Goal: Information Seeking & Learning: Learn about a topic

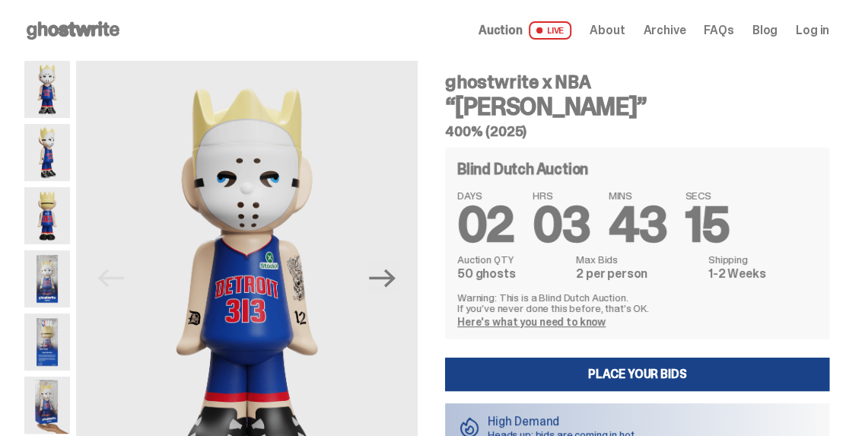
click at [539, 323] on link "Here's what you need to know" at bounding box center [531, 322] width 148 height 14
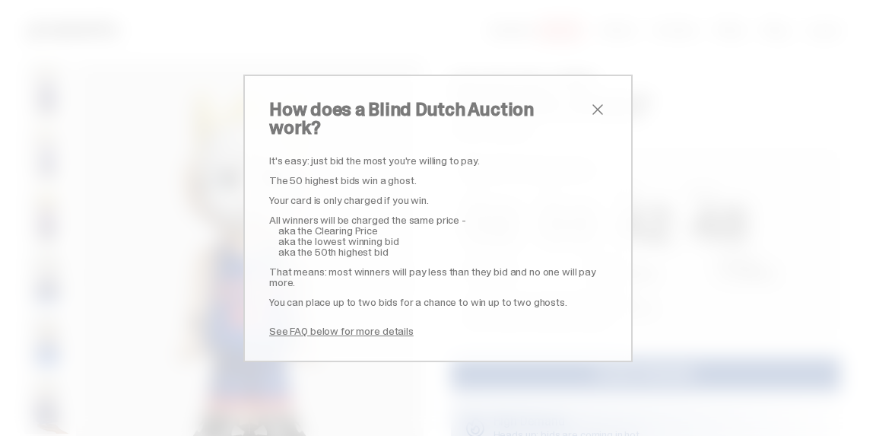
click at [597, 119] on span "close" at bounding box center [598, 109] width 18 height 18
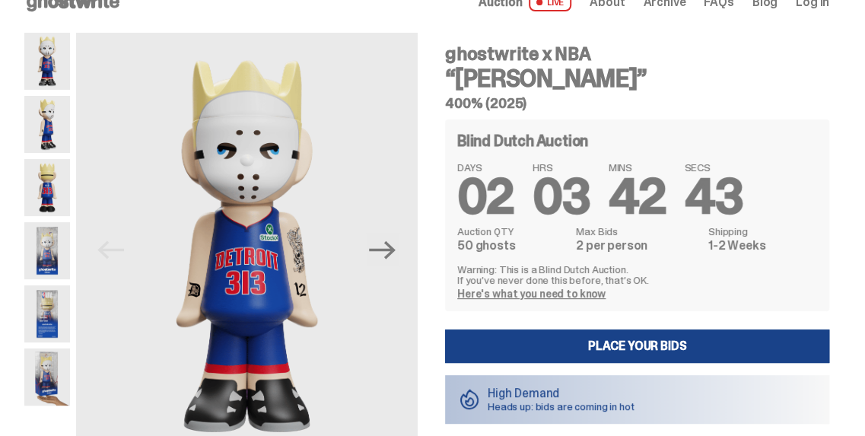
scroll to position [91, 0]
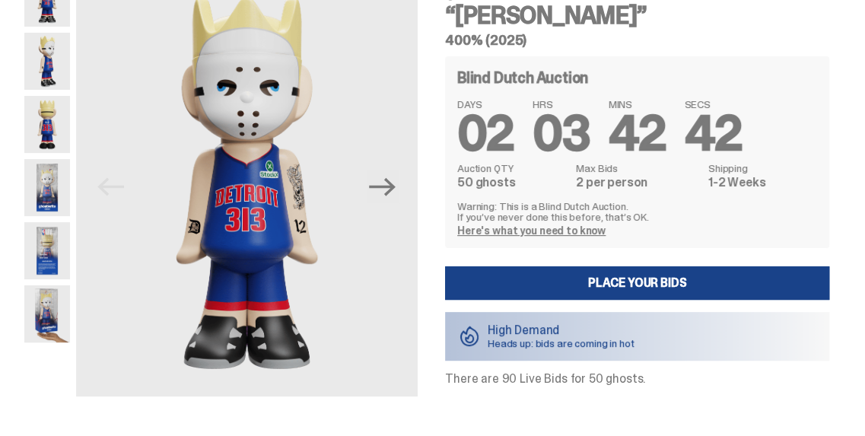
click at [37, 322] on img at bounding box center [47, 313] width 46 height 57
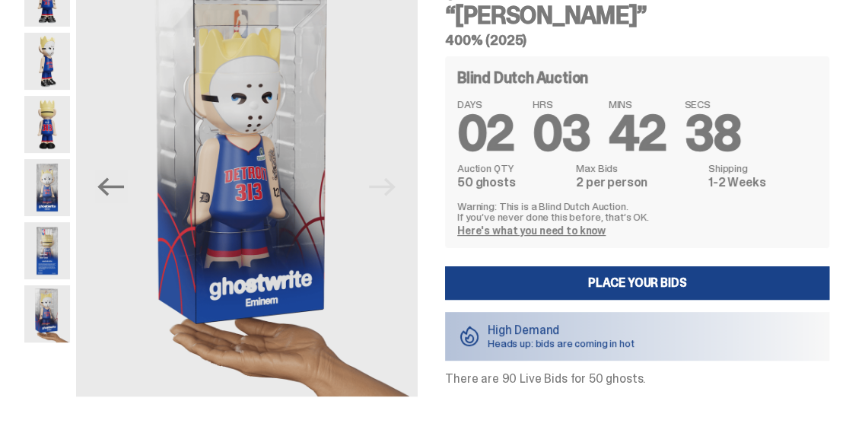
click at [40, 249] on img at bounding box center [47, 250] width 46 height 57
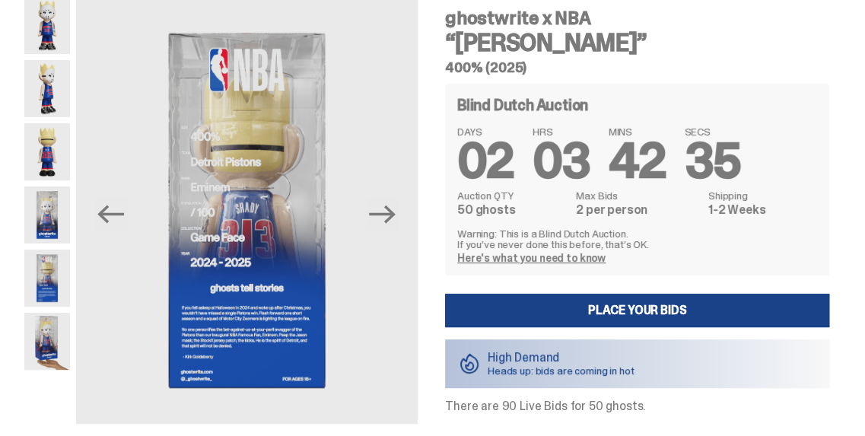
scroll to position [51, 0]
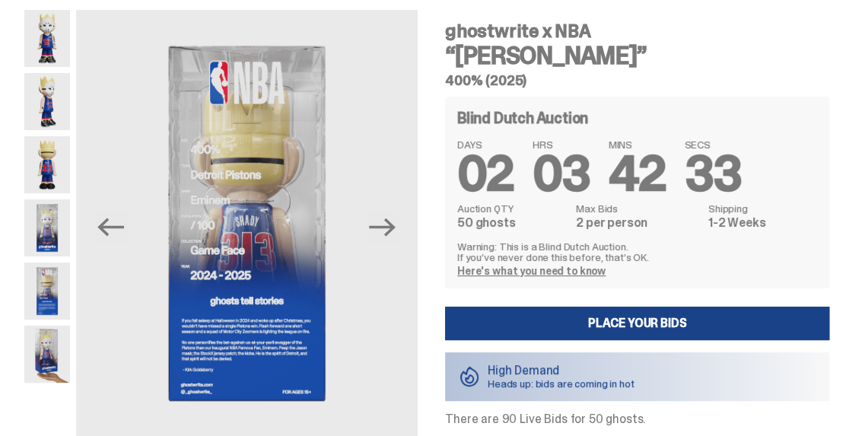
click at [40, 227] on img at bounding box center [47, 227] width 46 height 57
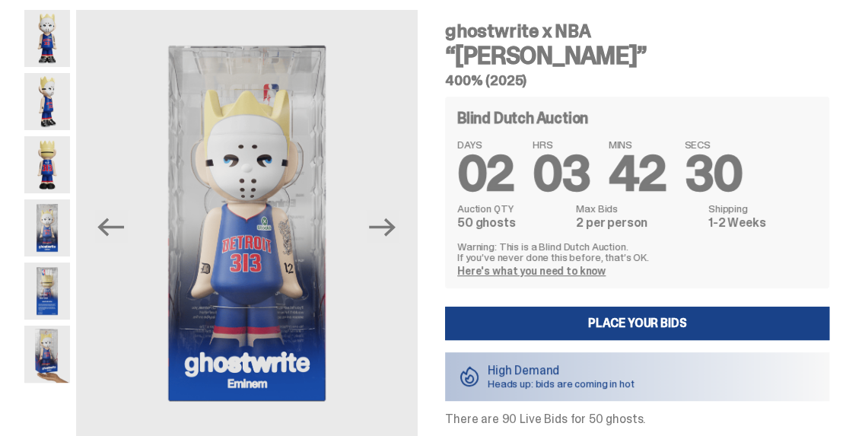
click at [43, 161] on img at bounding box center [47, 164] width 46 height 57
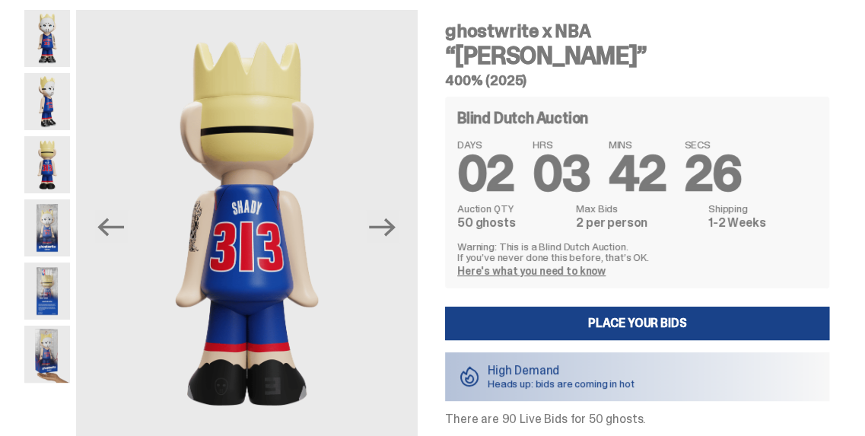
click at [43, 113] on img at bounding box center [47, 101] width 46 height 57
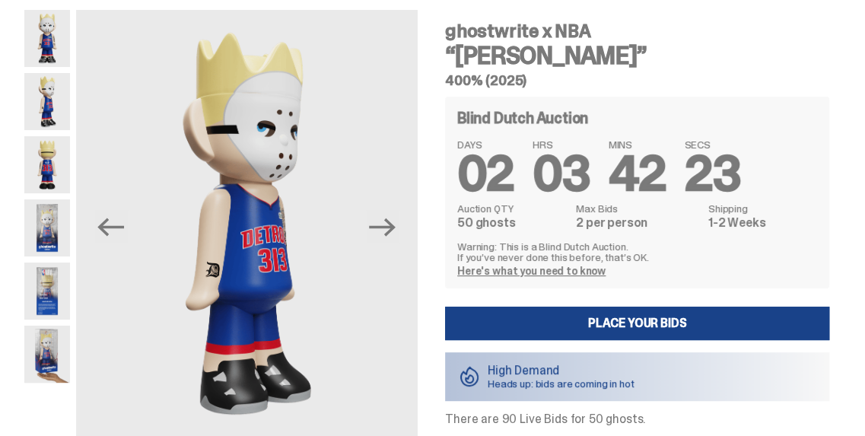
click at [43, 54] on img at bounding box center [47, 38] width 46 height 57
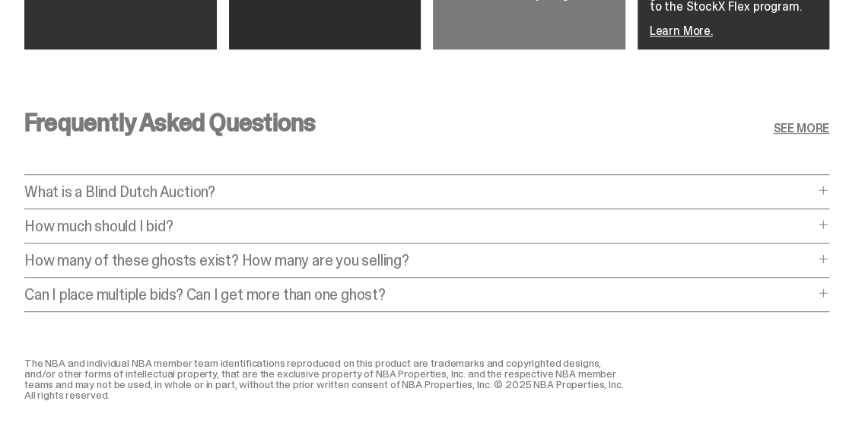
scroll to position [2838, 0]
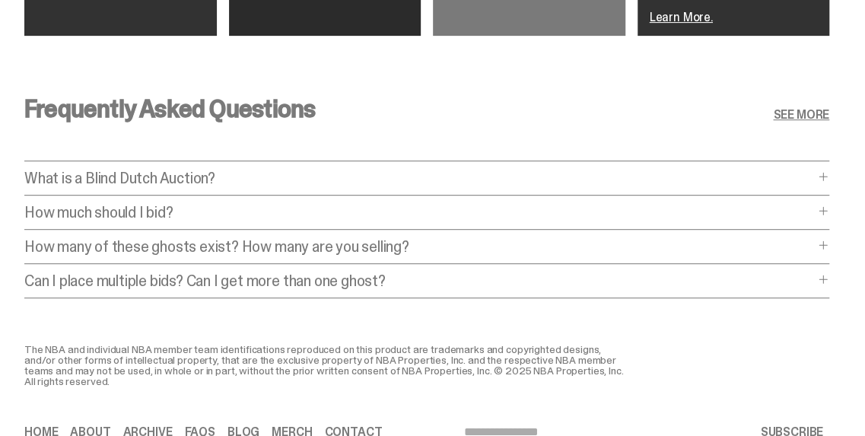
click at [435, 212] on p "How much should I bid?" at bounding box center [419, 212] width 790 height 15
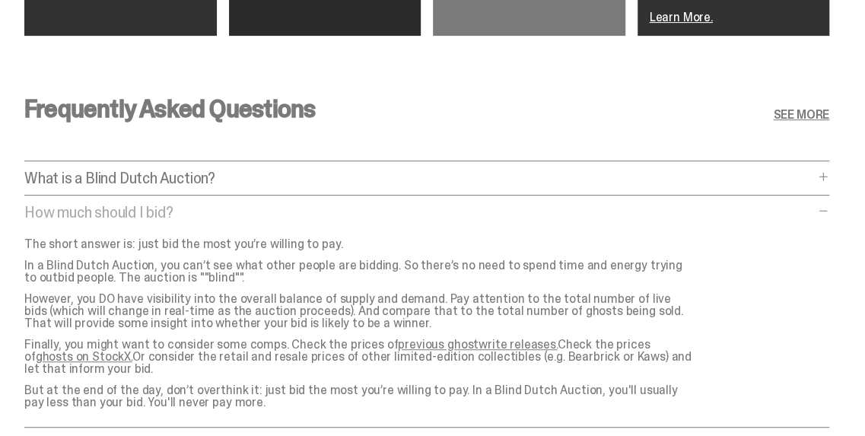
click at [482, 347] on link "previous ghostwrite releases." at bounding box center [477, 344] width 159 height 16
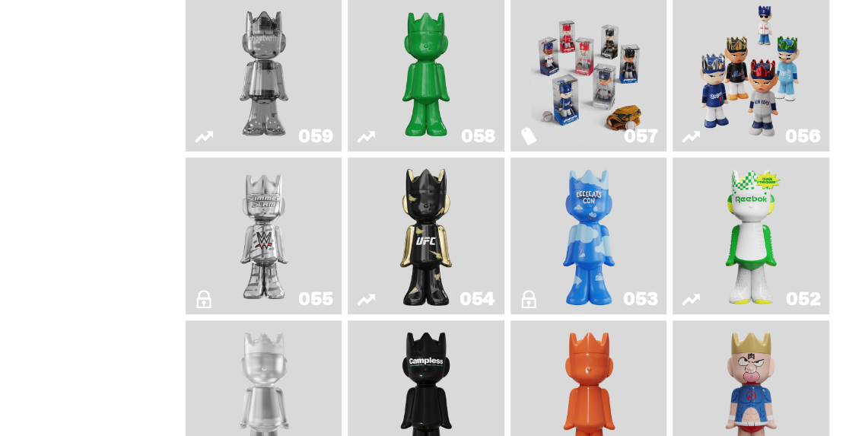
scroll to position [353, 0]
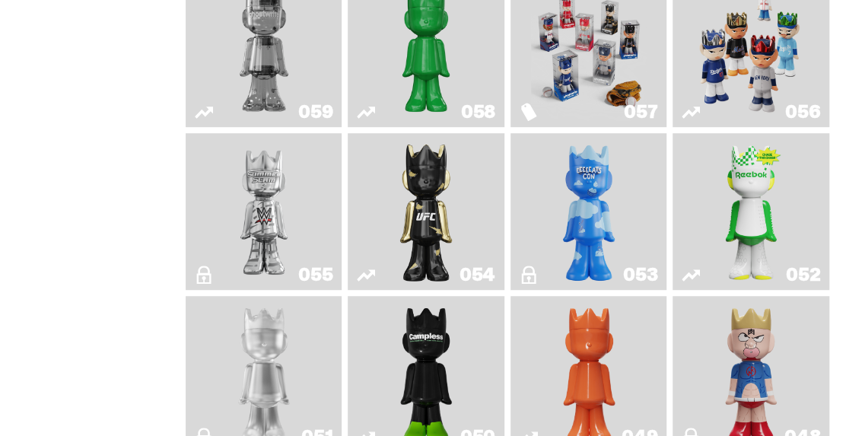
click at [635, 234] on link "053" at bounding box center [589, 211] width 138 height 145
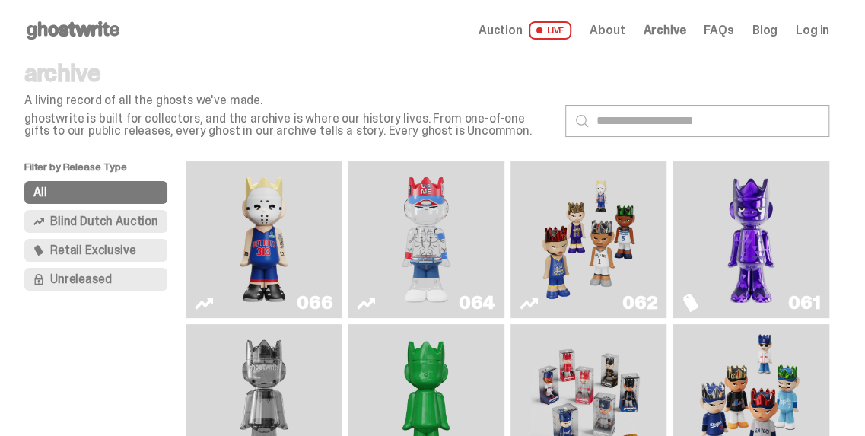
click at [94, 215] on span "Blind Dutch Auction" at bounding box center [104, 221] width 108 height 12
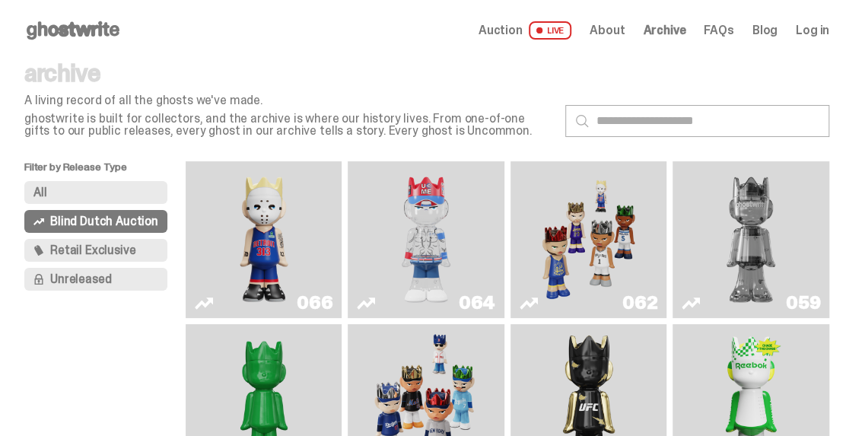
click at [99, 244] on span "Retail Exclusive" at bounding box center [92, 250] width 85 height 12
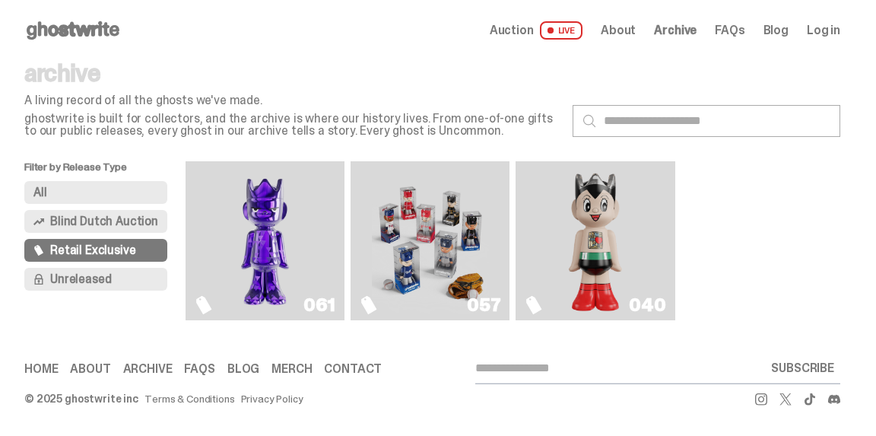
click at [120, 278] on button "Unreleased" at bounding box center [95, 279] width 143 height 23
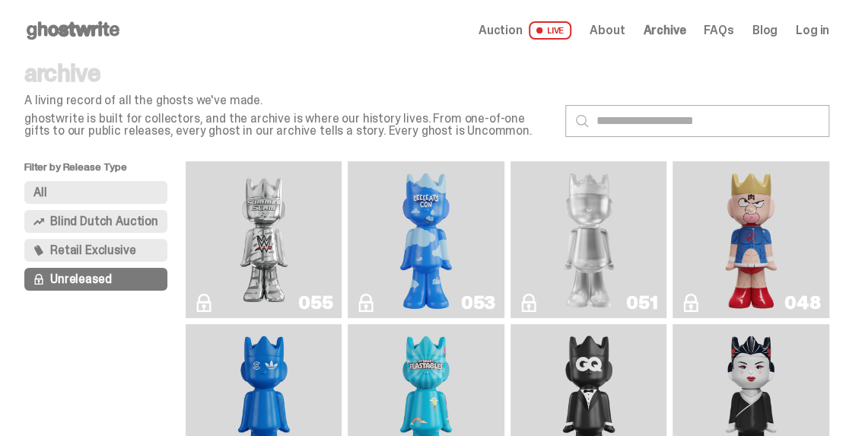
click at [625, 30] on span "About" at bounding box center [607, 30] width 35 height 12
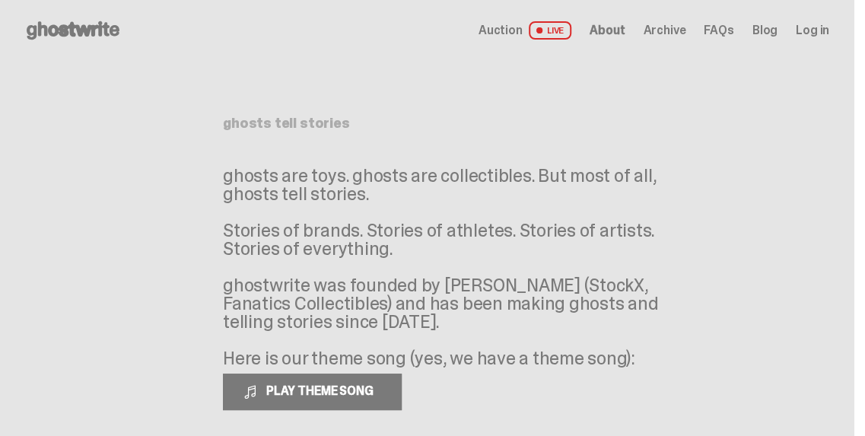
click at [663, 30] on span "Archive" at bounding box center [664, 30] width 43 height 12
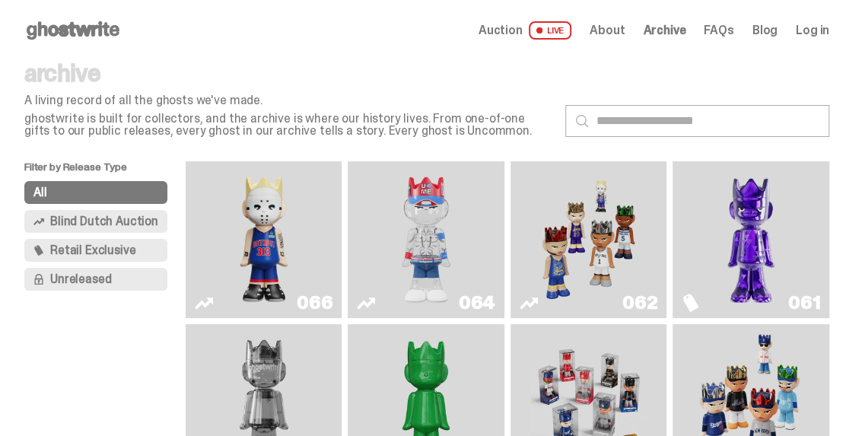
click at [733, 30] on span "FAQs" at bounding box center [719, 30] width 30 height 12
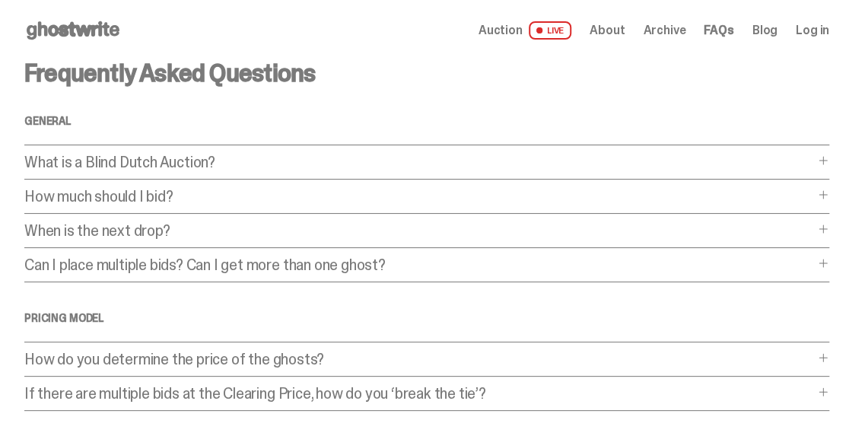
click at [208, 194] on p "How much should I bid?" at bounding box center [419, 196] width 790 height 15
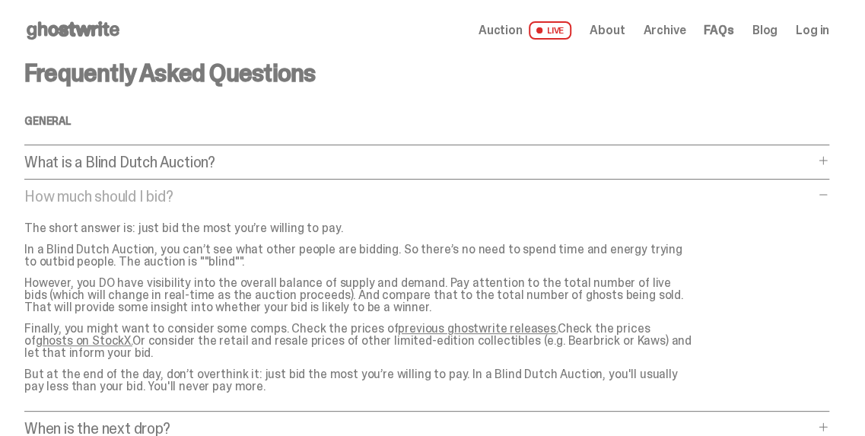
click at [44, 339] on link "ghosts on StockX." at bounding box center [84, 340] width 97 height 16
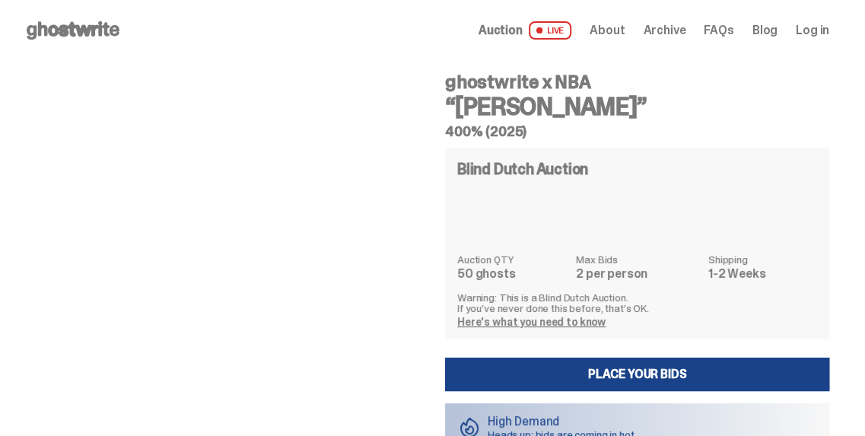
scroll to position [668, 0]
